Goal: Browse casually: Explore the website without a specific task or goal

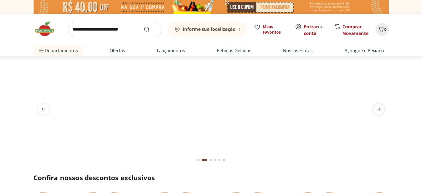
click at [381, 111] on icon "next" at bounding box center [379, 109] width 7 height 7
click at [38, 110] on span "previous" at bounding box center [43, 109] width 11 height 11
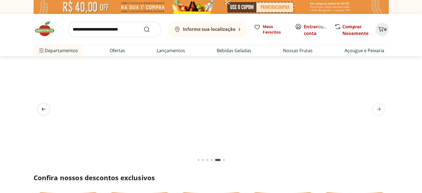
click at [38, 110] on span "previous" at bounding box center [43, 109] width 11 height 11
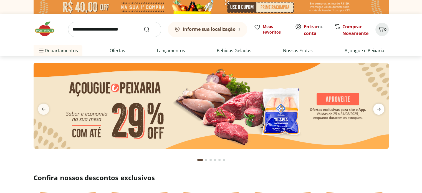
click at [382, 111] on span "next" at bounding box center [379, 109] width 11 height 11
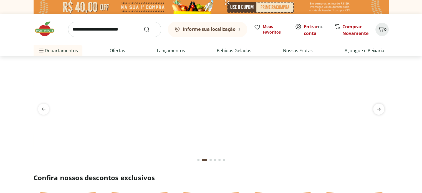
click at [382, 111] on span "next" at bounding box center [379, 109] width 11 height 11
